Goal: Go to known website: Go to known website

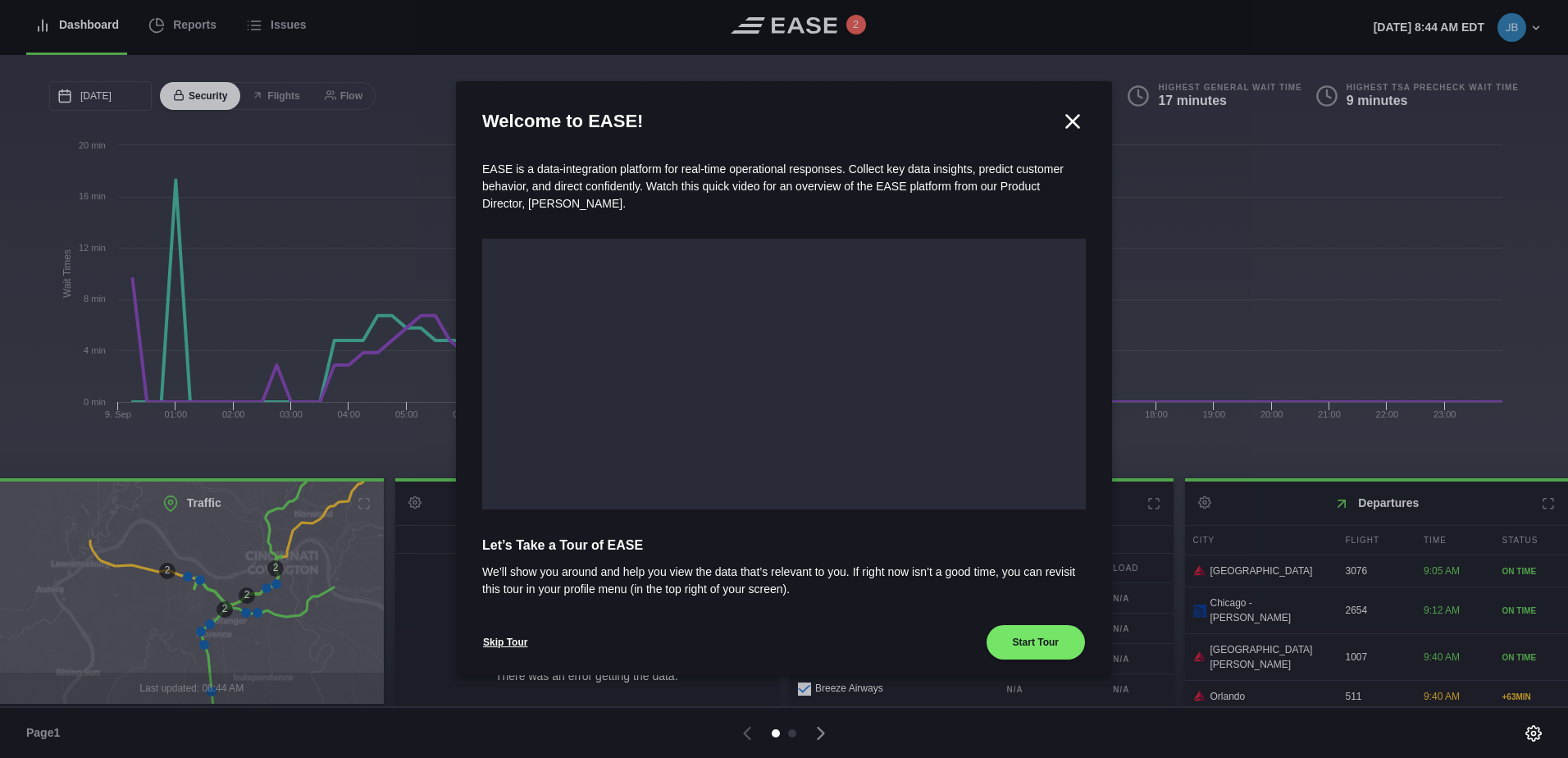
click at [1067, 130] on icon at bounding box center [1073, 122] width 25 height 25
